Goal: Task Accomplishment & Management: Manage account settings

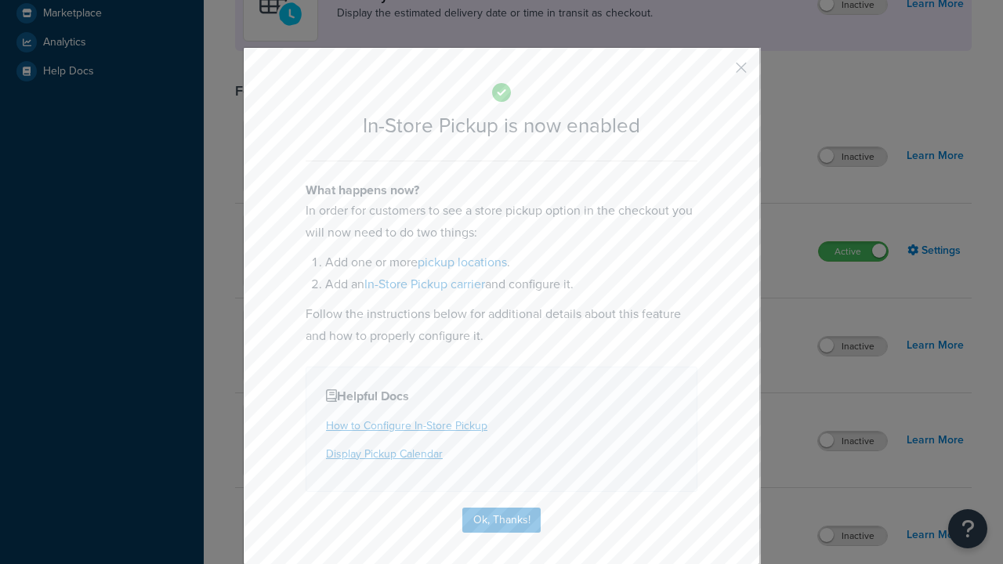
click at [718, 71] on button "button" at bounding box center [718, 73] width 4 height 4
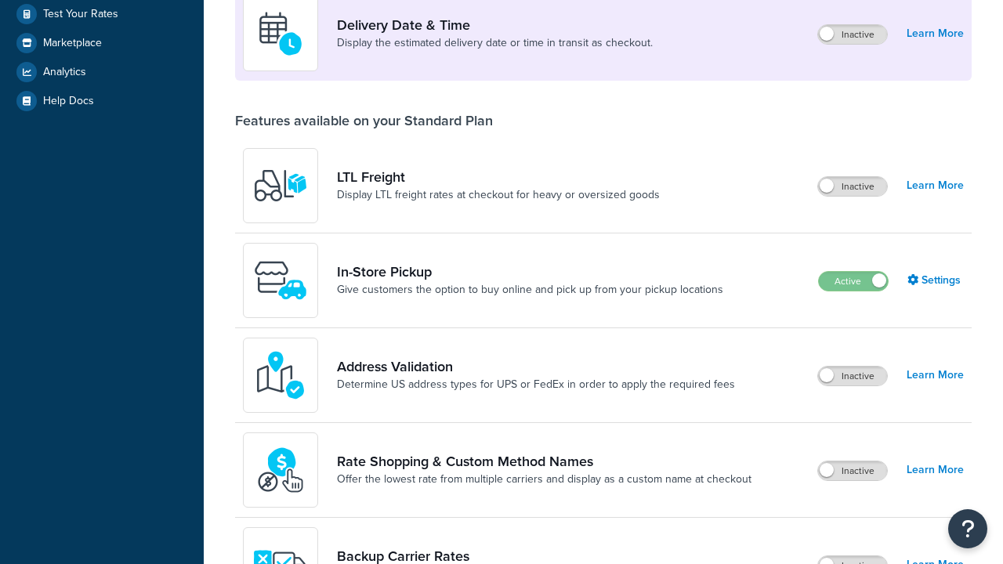
scroll to position [381, 0]
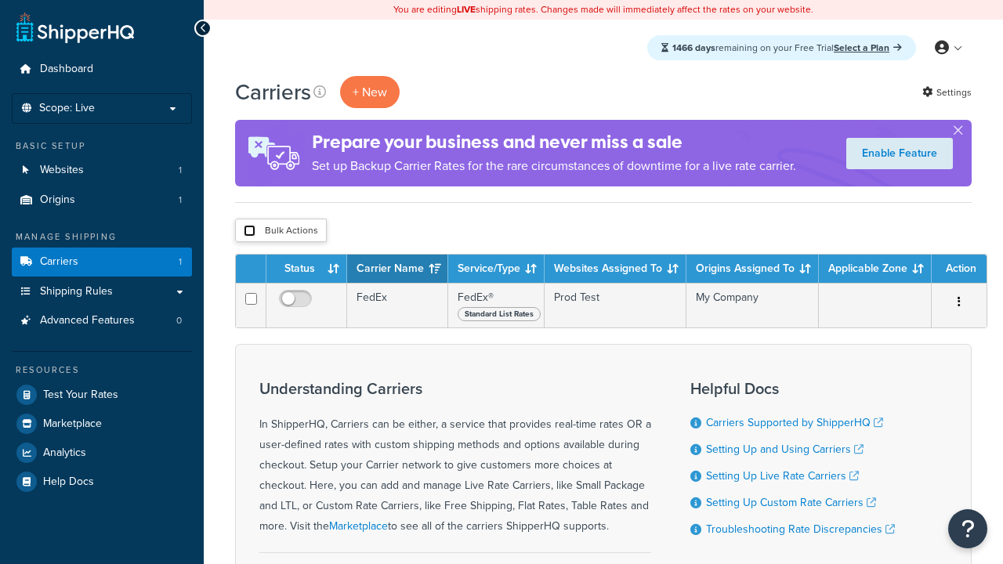
click at [249, 232] on input "checkbox" at bounding box center [250, 231] width 12 height 12
checkbox input "true"
click at [0, 0] on button "Delete" at bounding box center [0, 0] width 0 height 0
